Goal: Information Seeking & Learning: Learn about a topic

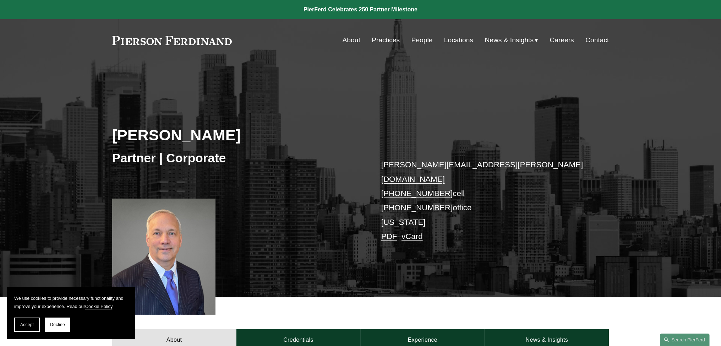
click at [347, 40] on link "About" at bounding box center [352, 39] width 18 height 13
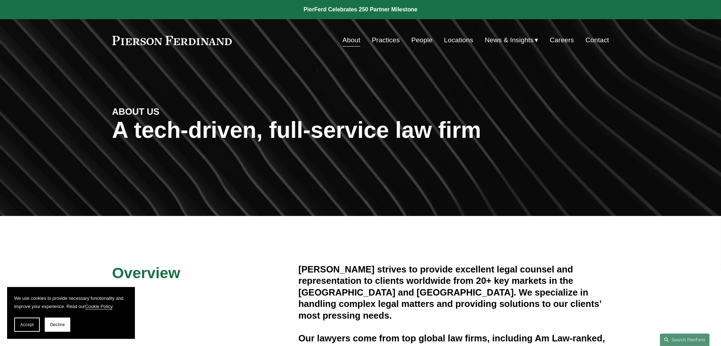
click at [383, 41] on link "Practices" at bounding box center [386, 39] width 28 height 13
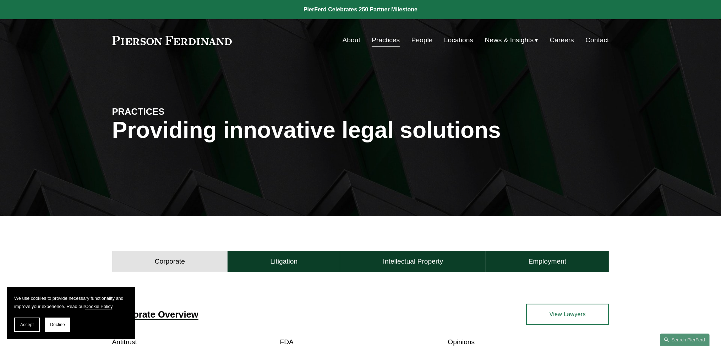
click at [460, 43] on link "Locations" at bounding box center [458, 39] width 29 height 13
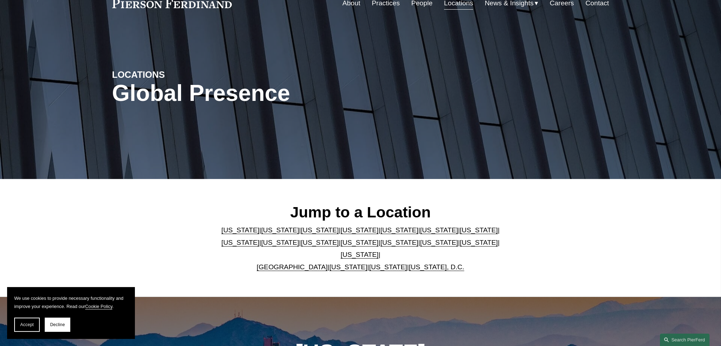
scroll to position [37, 0]
click at [341, 246] on link "[US_STATE]" at bounding box center [360, 241] width 38 height 7
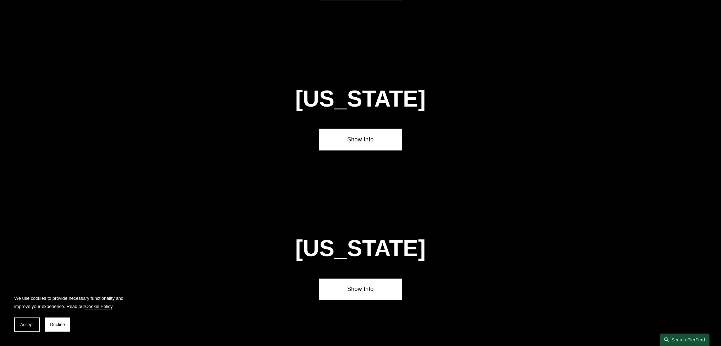
scroll to position [1827, 0]
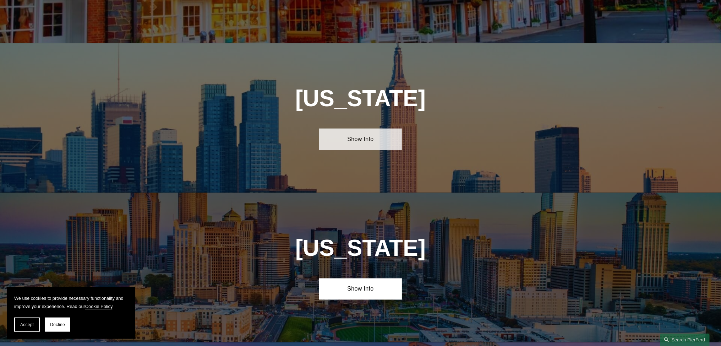
click at [365, 129] on link "Show Info" at bounding box center [360, 139] width 83 height 21
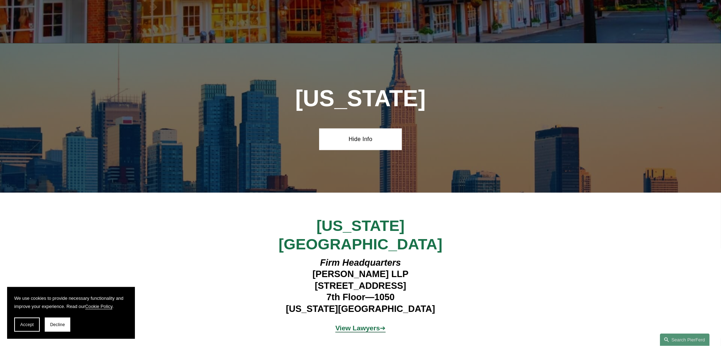
click at [362, 325] on strong "View Lawyers" at bounding box center [358, 328] width 45 height 7
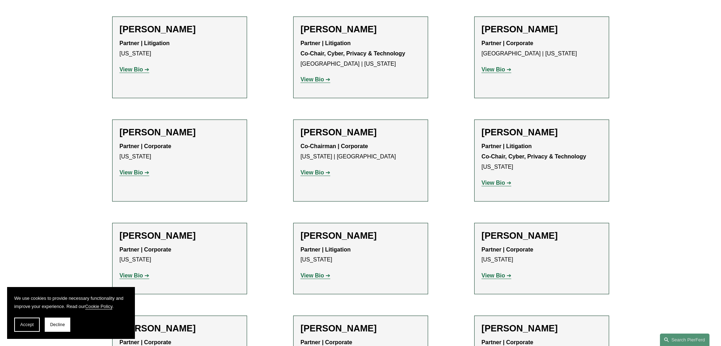
scroll to position [2025, 0]
click at [139, 272] on strong "View Bio" at bounding box center [131, 275] width 23 height 6
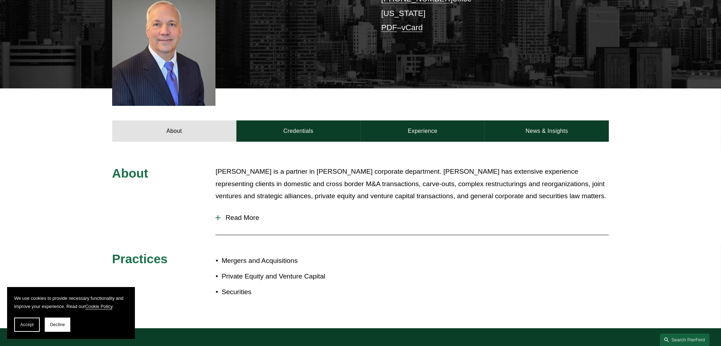
scroll to position [225, 0]
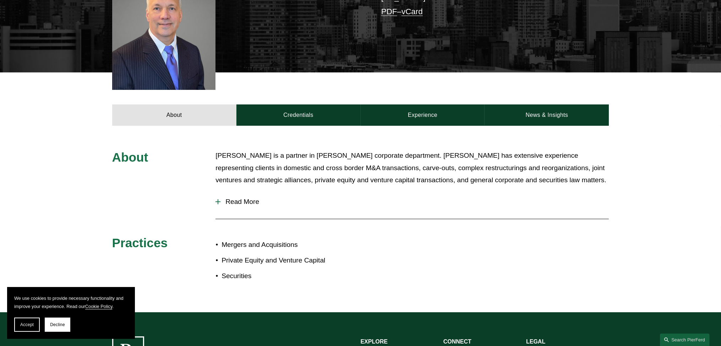
click at [251, 198] on span "Read More" at bounding box center [415, 202] width 389 height 8
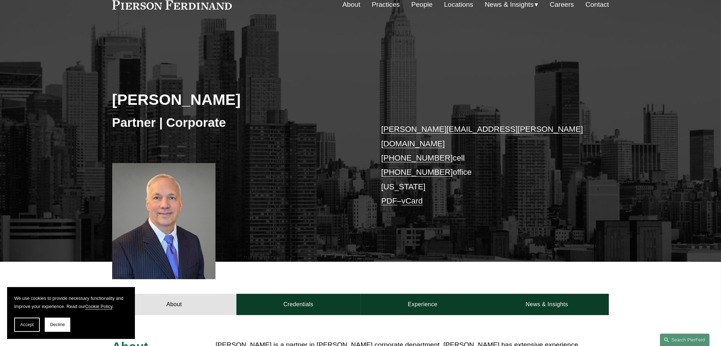
scroll to position [0, 0]
